Goal: Contribute content: Contribute content

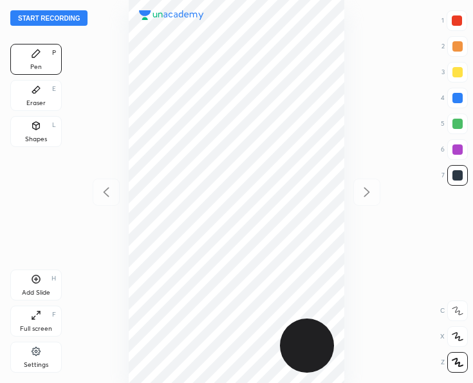
scroll to position [383, 267]
click at [66, 18] on button "Start recording" at bounding box center [48, 17] width 77 height 15
click at [37, 131] on div "Shapes L" at bounding box center [36, 131] width 52 height 31
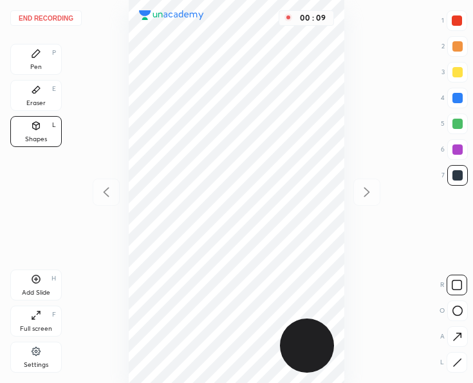
click at [461, 304] on div at bounding box center [458, 310] width 21 height 21
click at [459, 303] on div at bounding box center [458, 310] width 21 height 21
click at [455, 366] on icon at bounding box center [458, 362] width 10 height 10
click at [459, 289] on rect at bounding box center [458, 285] width 10 height 10
click at [457, 313] on icon at bounding box center [458, 310] width 10 height 10
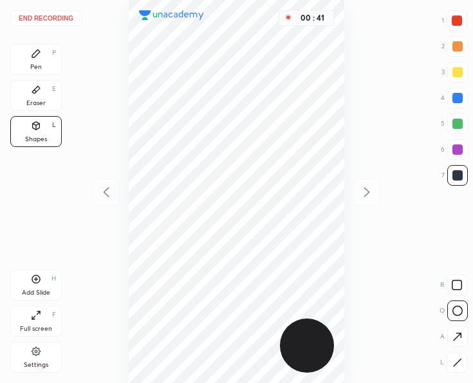
click at [430, 308] on div "End recording 1 2 3 4 5 6 7 R O A L C X Z Erase all C X Z Pen P Eraser E Shapes…" at bounding box center [236, 191] width 473 height 383
click at [453, 283] on rect at bounding box center [458, 285] width 10 height 10
click at [39, 52] on icon at bounding box center [36, 54] width 8 height 8
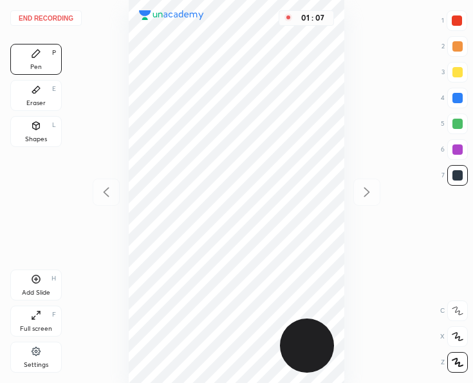
click at [457, 151] on div at bounding box center [458, 149] width 10 height 10
click at [458, 155] on div at bounding box center [458, 149] width 21 height 21
click at [32, 287] on div "Add Slide H" at bounding box center [36, 284] width 52 height 31
click at [460, 185] on div at bounding box center [458, 175] width 21 height 21
click at [39, 283] on icon at bounding box center [36, 279] width 10 height 10
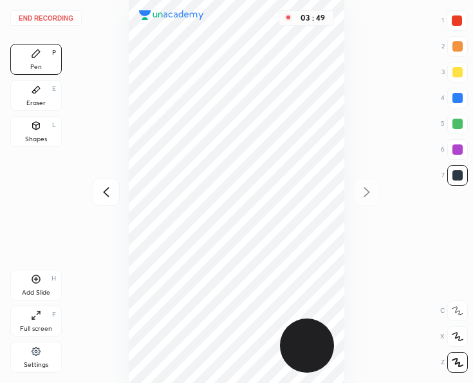
click at [40, 133] on div "Shapes L" at bounding box center [36, 131] width 52 height 31
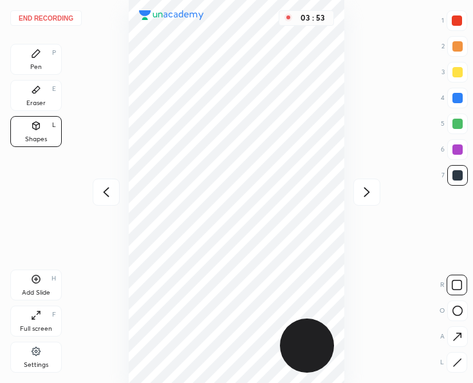
click at [43, 58] on div "Pen P" at bounding box center [36, 59] width 52 height 31
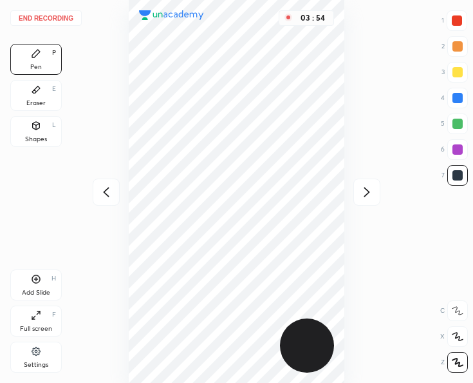
click at [453, 153] on div at bounding box center [458, 149] width 10 height 10
click at [43, 285] on div "Add Slide H" at bounding box center [36, 284] width 52 height 31
click at [32, 143] on div "Shapes L" at bounding box center [36, 131] width 52 height 31
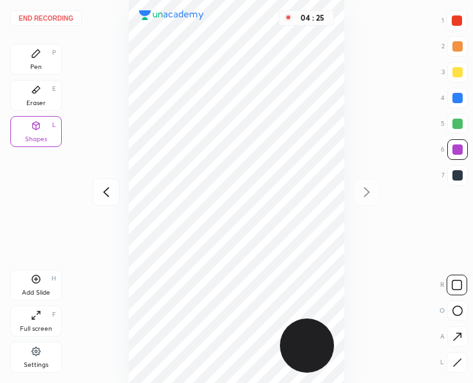
click at [37, 58] on icon at bounding box center [36, 53] width 10 height 10
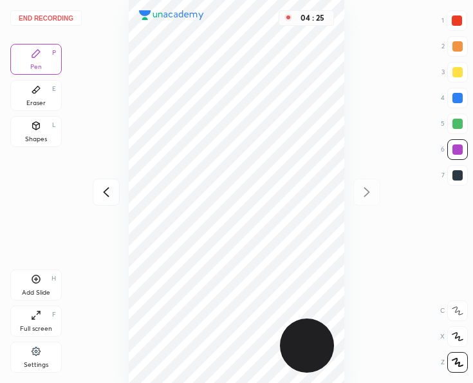
click at [454, 122] on div at bounding box center [458, 124] width 10 height 10
click at [43, 140] on div "Shapes" at bounding box center [36, 139] width 22 height 6
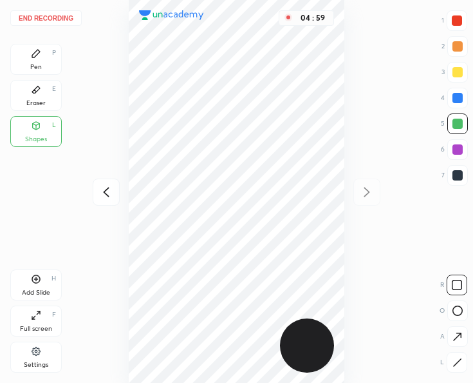
click at [23, 61] on div "Pen P" at bounding box center [36, 59] width 52 height 31
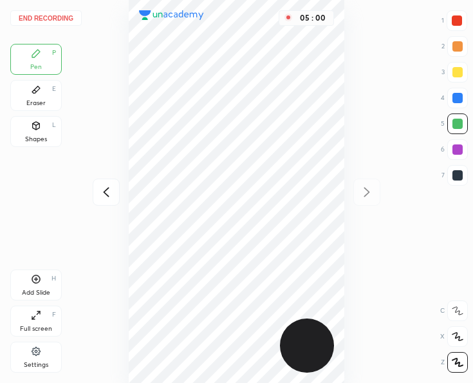
click at [457, 176] on div at bounding box center [458, 175] width 10 height 10
click at [28, 289] on div "Add Slide" at bounding box center [36, 292] width 28 height 6
click at [40, 130] on icon at bounding box center [36, 125] width 10 height 10
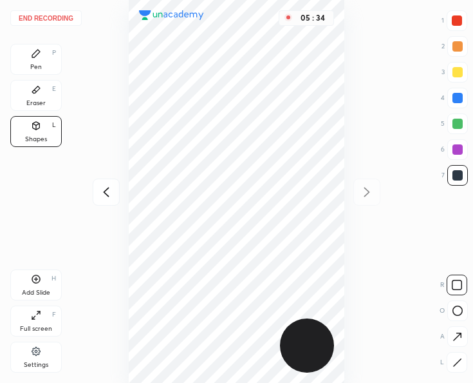
click at [463, 142] on div at bounding box center [458, 149] width 21 height 21
click at [41, 66] on div "Pen P" at bounding box center [36, 59] width 52 height 31
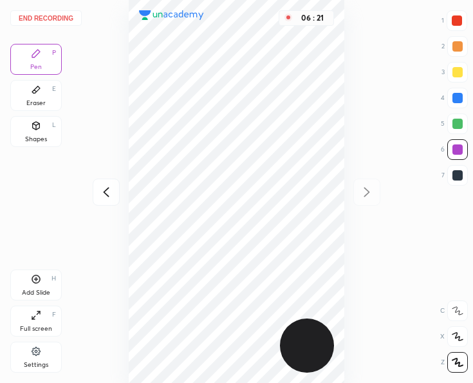
click at [22, 17] on button "End recording" at bounding box center [45, 17] width 71 height 15
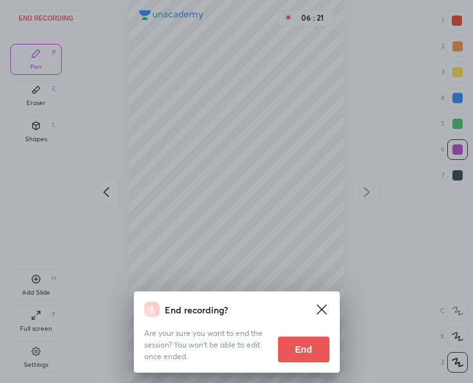
click at [313, 348] on button "End" at bounding box center [304, 349] width 52 height 26
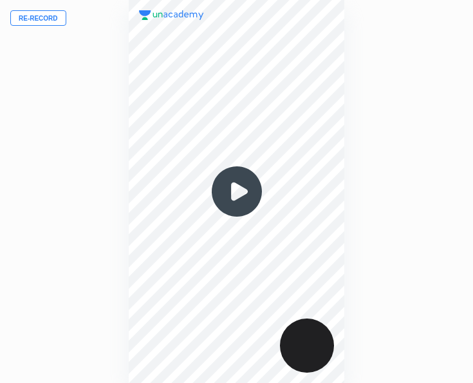
click at [240, 196] on img at bounding box center [237, 191] width 62 height 62
click at [206, 276] on div "00 : 00" at bounding box center [236, 191] width 215 height 383
